Goal: Task Accomplishment & Management: Use online tool/utility

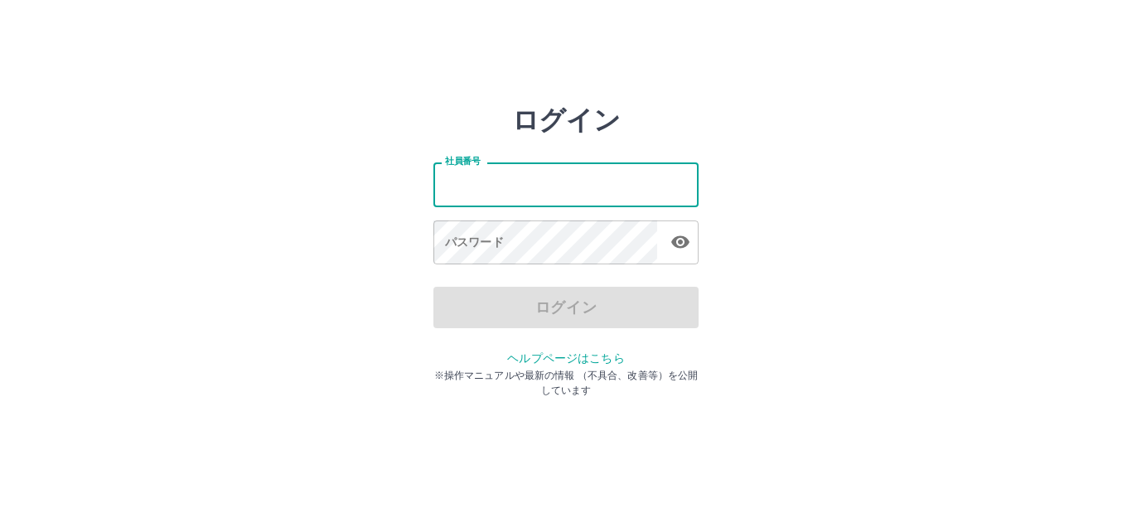
click at [534, 184] on input "社員番号" at bounding box center [565, 184] width 265 height 44
type input "*******"
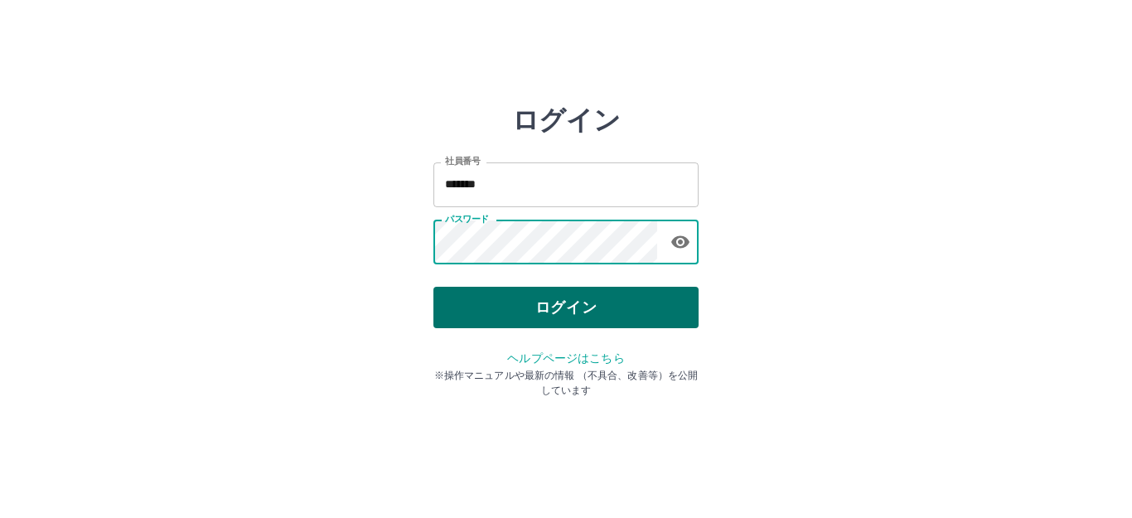
click at [495, 307] on button "ログイン" at bounding box center [565, 307] width 265 height 41
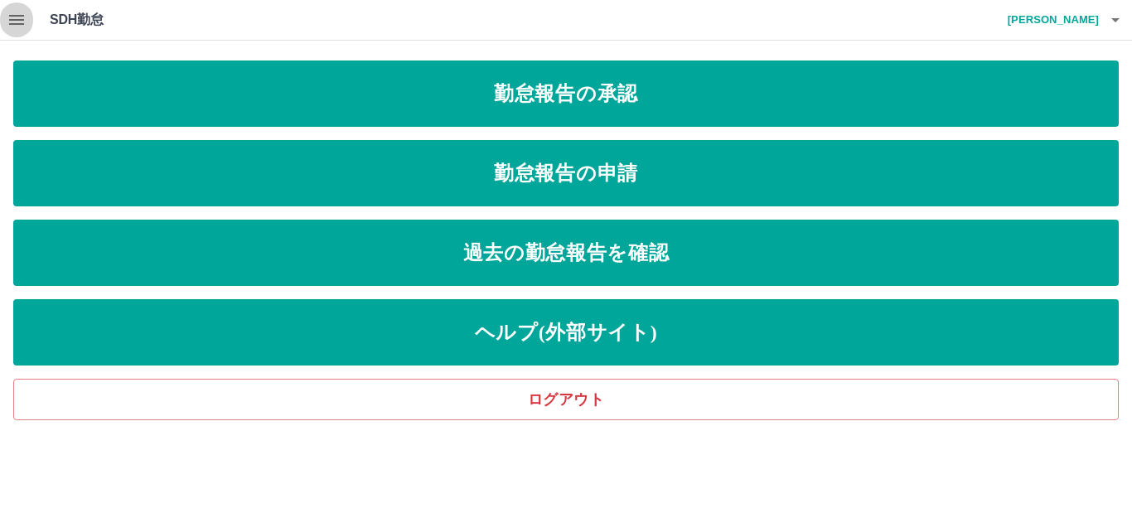
drag, startPoint x: 530, startPoint y: 271, endPoint x: 12, endPoint y: 21, distance: 575.1
click at [12, 21] on icon "button" at bounding box center [16, 20] width 15 height 10
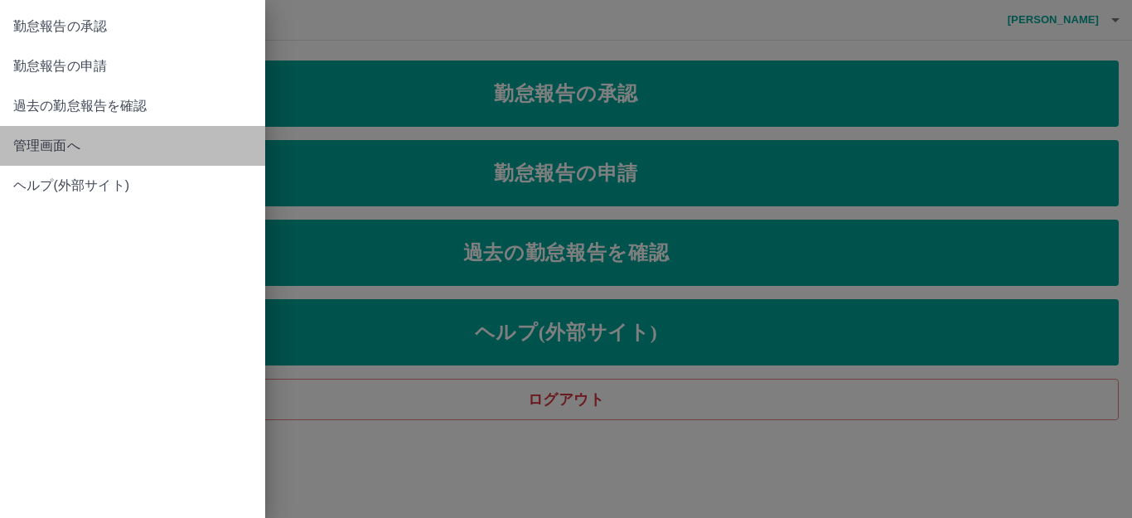
click at [70, 146] on span "管理画面へ" at bounding box center [132, 146] width 239 height 20
